Goal: Find specific page/section: Find specific page/section

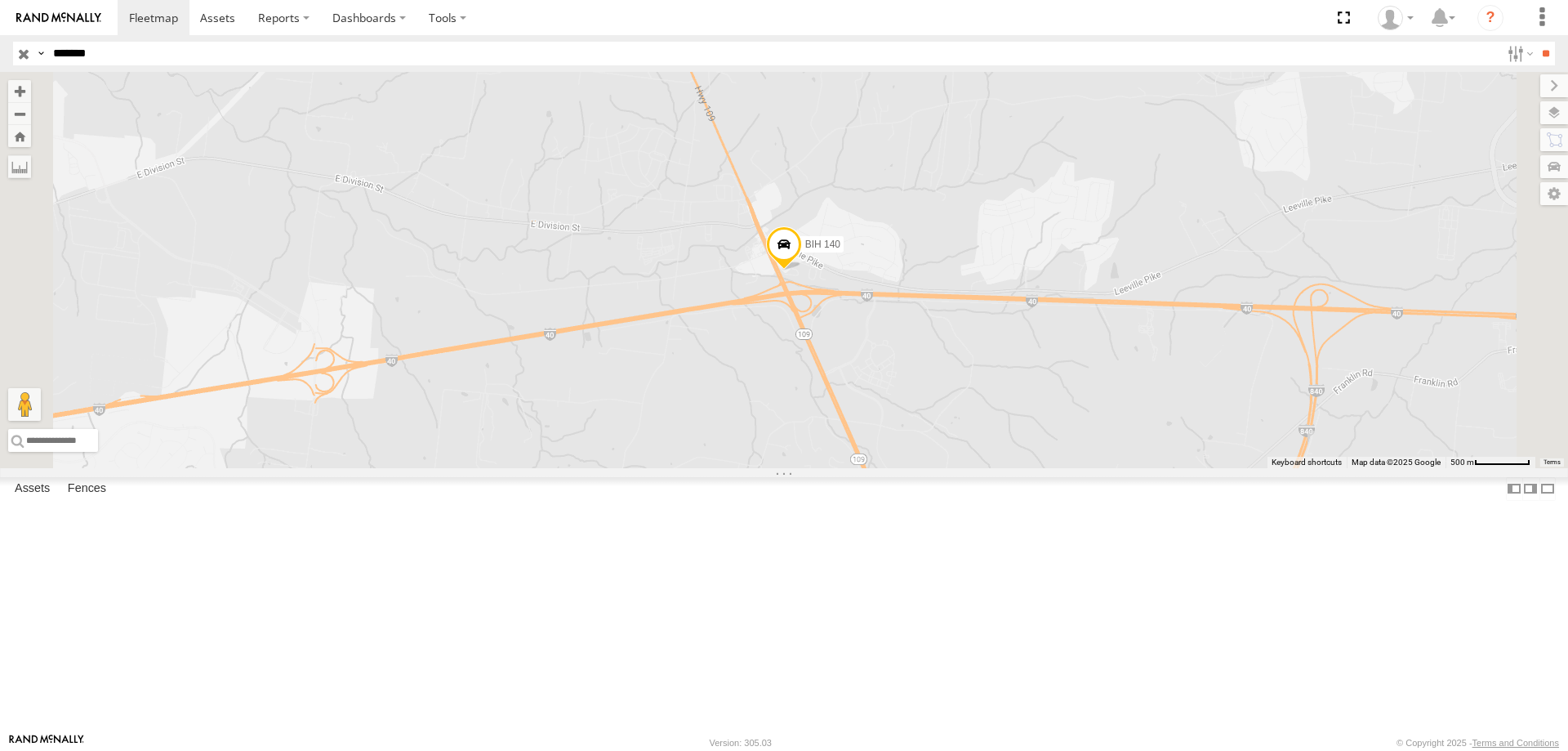
click at [27, 55] on input "button" at bounding box center [23, 54] width 21 height 24
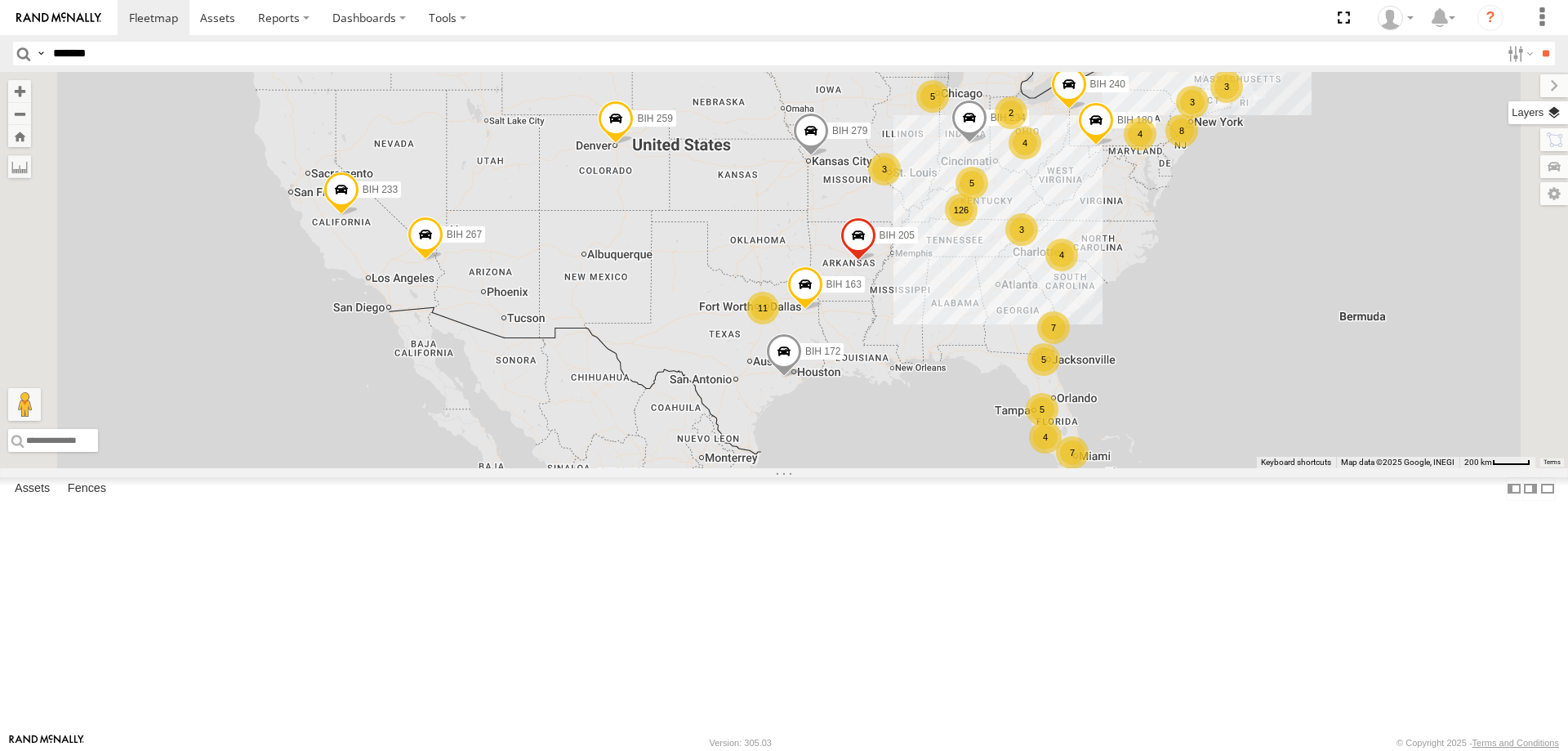
click at [1554, 109] on label at bounding box center [1539, 113] width 60 height 23
click at [0, 0] on span "Basemaps" at bounding box center [0, 0] width 0 height 0
click at [0, 0] on span "Satellite + Roadmap" at bounding box center [0, 0] width 0 height 0
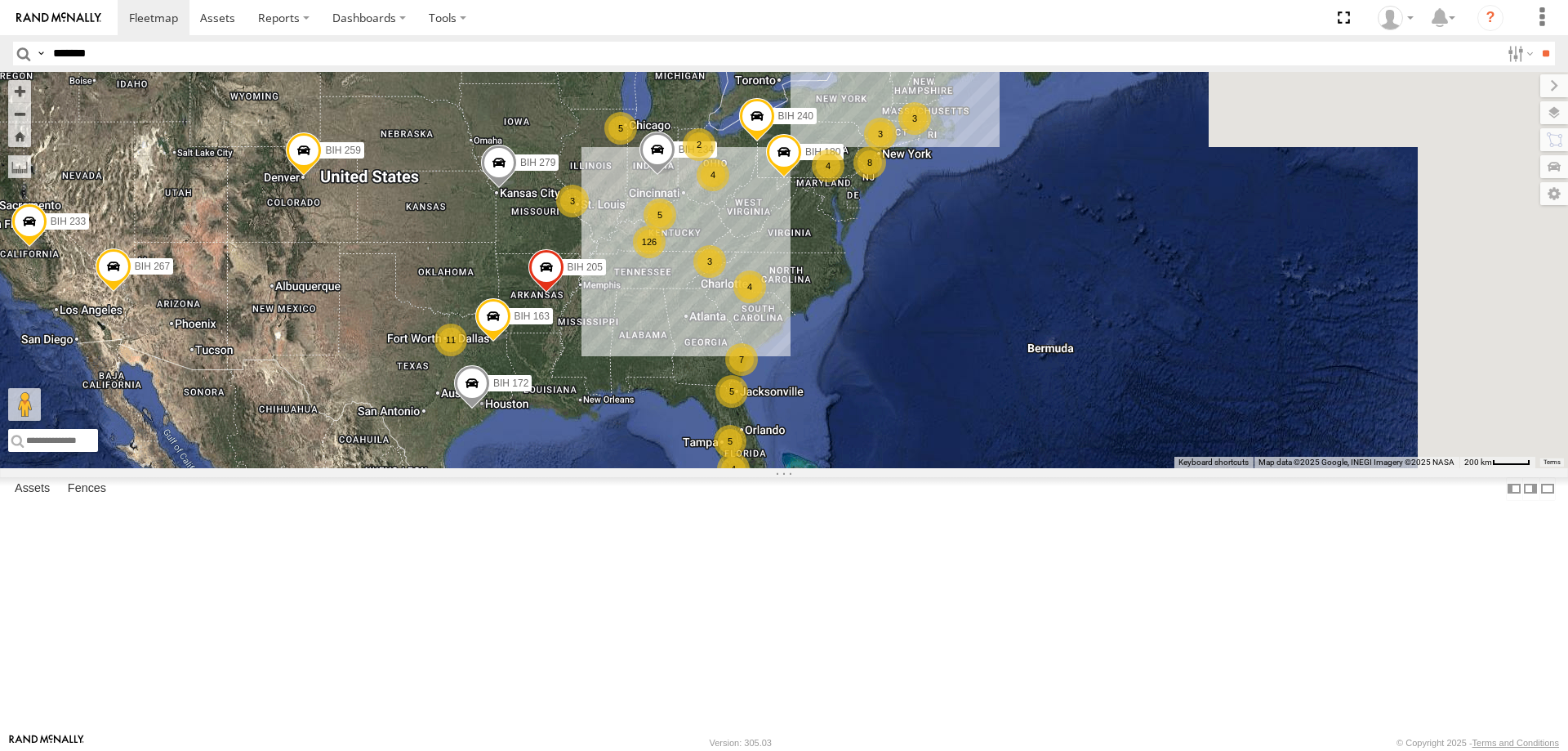
drag, startPoint x: 1068, startPoint y: 197, endPoint x: 752, endPoint y: 230, distance: 317.7
click at [752, 230] on div "7 126 3 7 5 3 3 5 11 BIH 163 BIH 279 4 8 BIH 267 BIH 180 2 3 4 5 4 BIH 259 4 BI…" at bounding box center [784, 270] width 1568 height 396
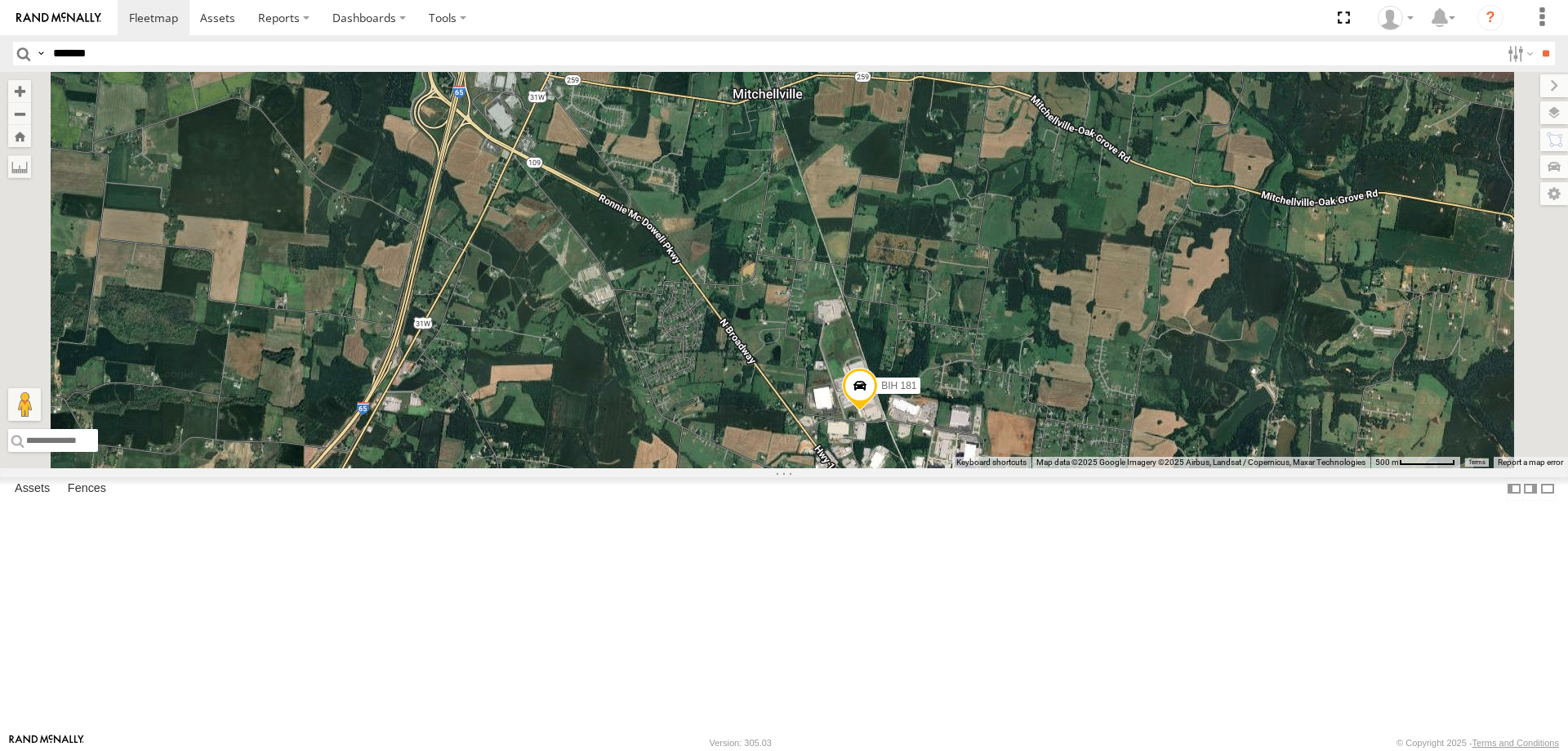
drag, startPoint x: 856, startPoint y: 518, endPoint x: 895, endPoint y: 2, distance: 517.5
click at [895, 2] on body at bounding box center [784, 375] width 1568 height 751
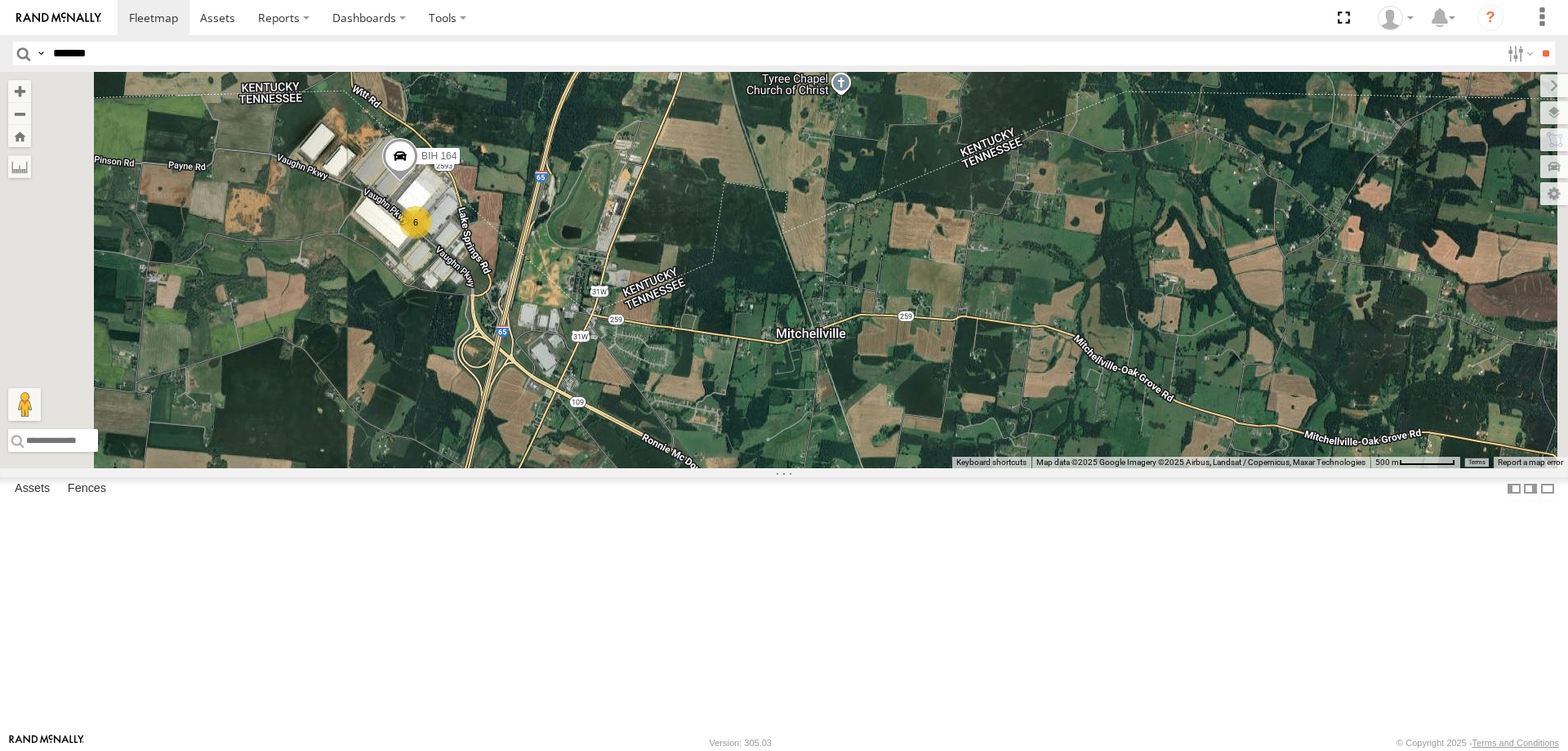
drag, startPoint x: 752, startPoint y: 196, endPoint x: 797, endPoint y: 410, distance: 218.7
click at [794, 420] on div "BIH 163 [GEOGRAPHIC_DATA] 279 BIH 267 [GEOGRAPHIC_DATA] 180 BIH 259 [GEOGRAPHIC…" at bounding box center [784, 270] width 1568 height 396
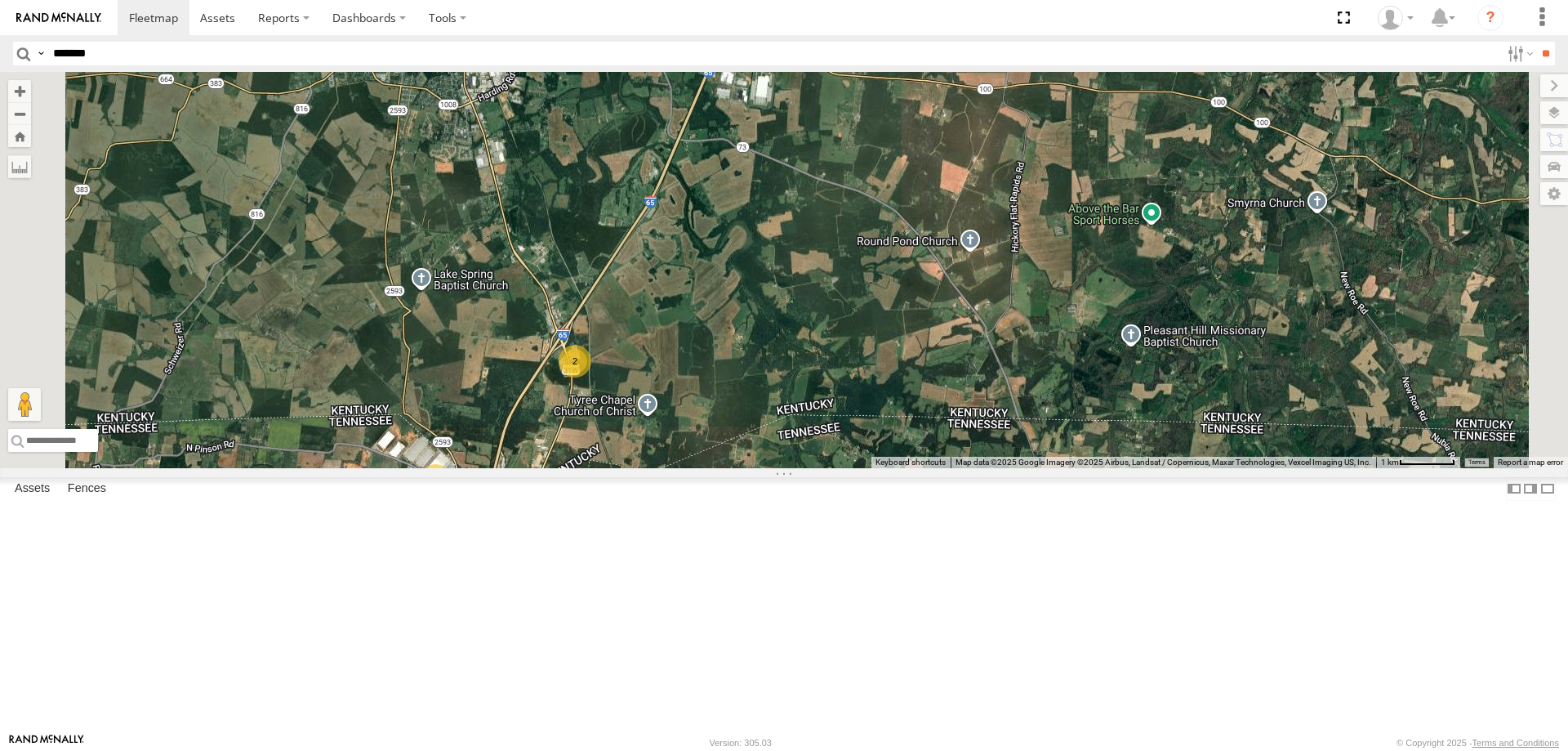
drag, startPoint x: 759, startPoint y: 260, endPoint x: 712, endPoint y: 506, distance: 250.4
click at [712, 468] on div "BIH 163 [GEOGRAPHIC_DATA] 279 BIH 267 [GEOGRAPHIC_DATA] 180 BIH 259 [GEOGRAPHIC…" at bounding box center [784, 270] width 1568 height 396
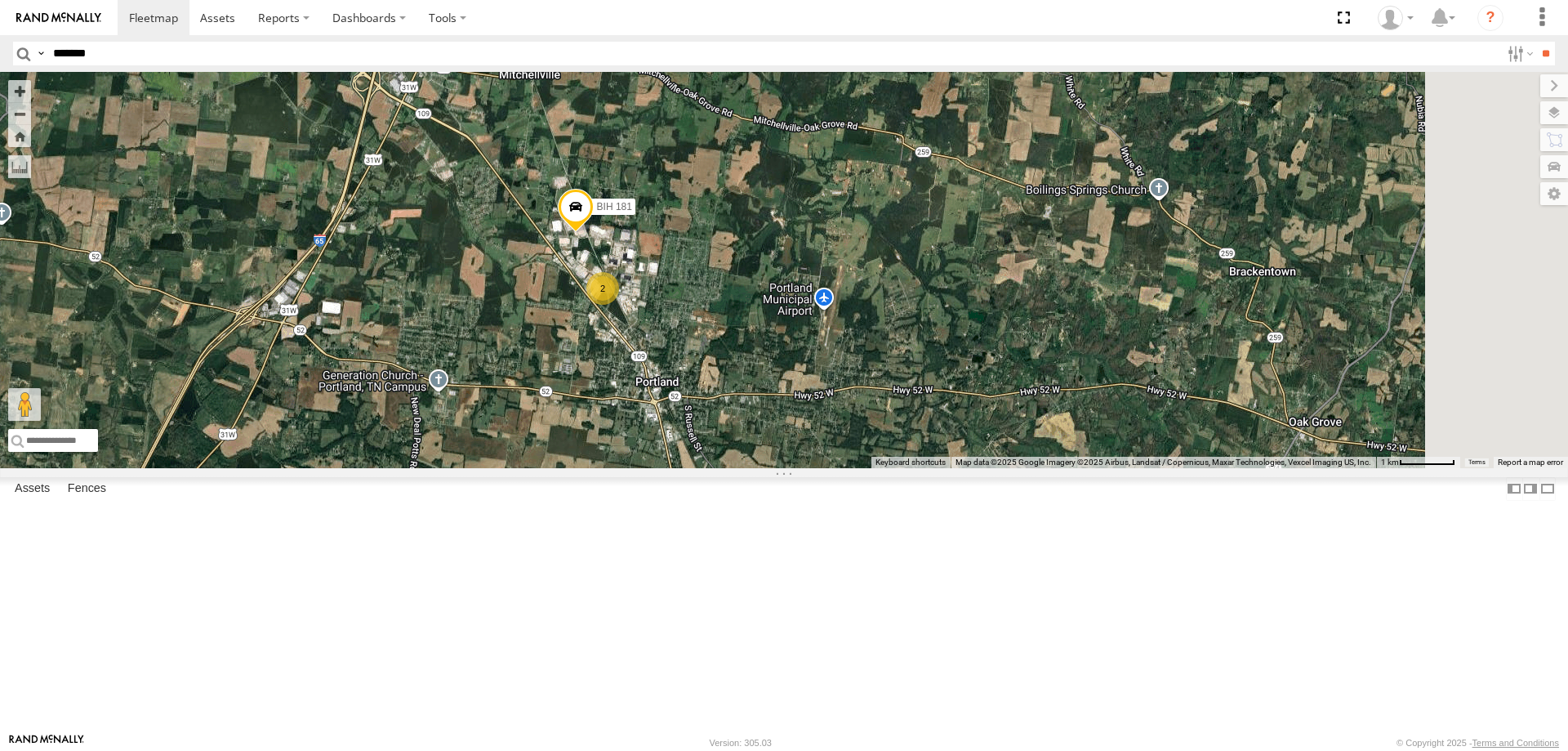
drag, startPoint x: 746, startPoint y: 592, endPoint x: 670, endPoint y: 319, distance: 283.4
click at [670, 319] on div "BIH 163 [GEOGRAPHIC_DATA] 279 BIH 267 [GEOGRAPHIC_DATA] 180 BIH 259 [GEOGRAPHIC…" at bounding box center [784, 270] width 1568 height 396
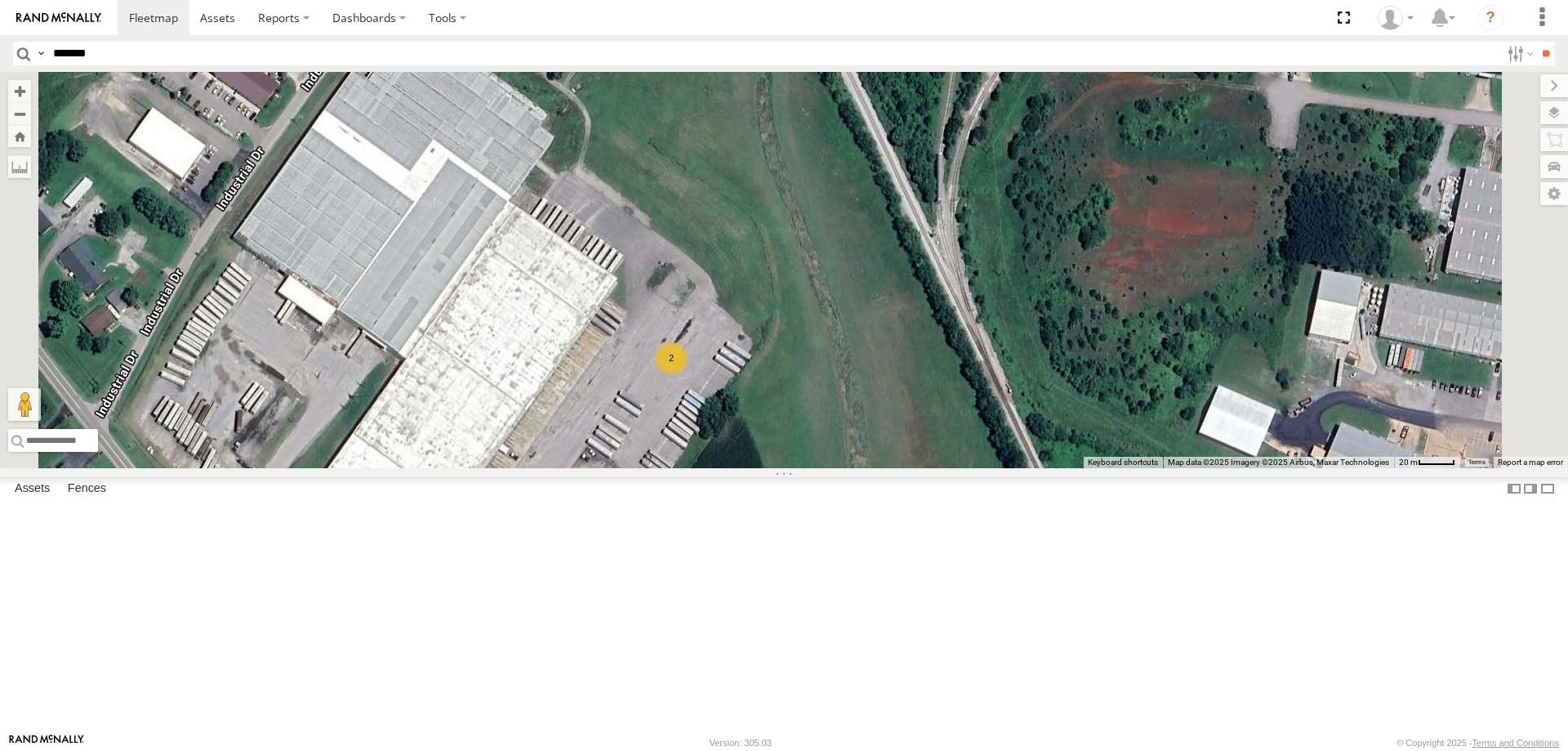
click at [687, 374] on div "2" at bounding box center [671, 358] width 32 height 32
